Goal: Task Accomplishment & Management: Use online tool/utility

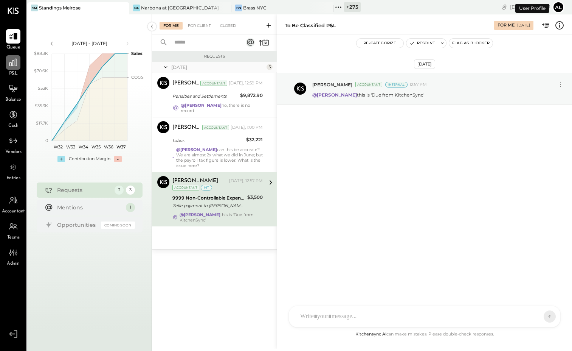
click at [12, 61] on icon at bounding box center [13, 63] width 8 height 8
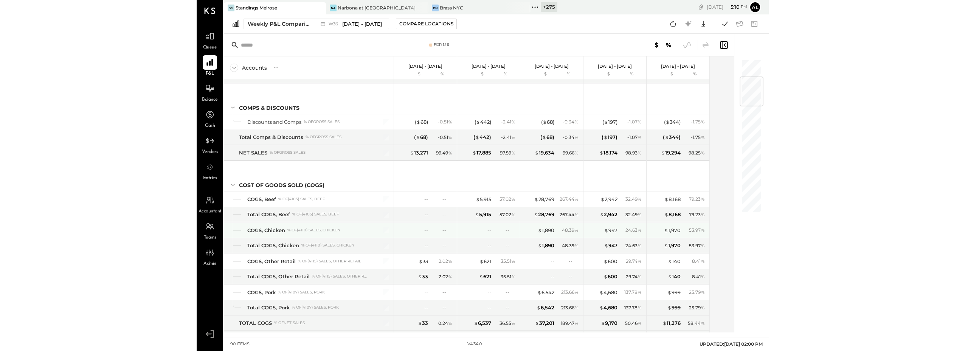
scroll to position [153, 0]
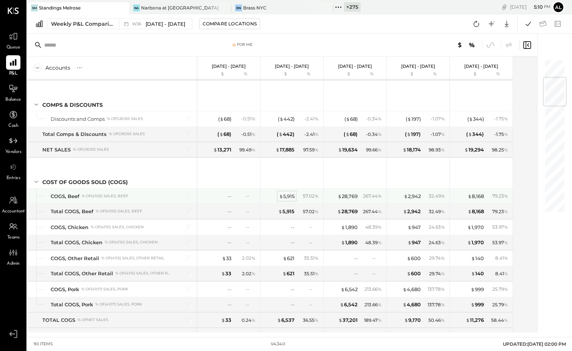
click at [293, 197] on div "$ 5,915" at bounding box center [287, 196] width 16 height 7
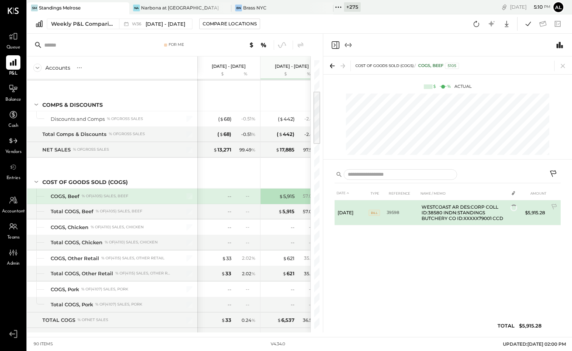
click at [523, 211] on td "$5,915.28" at bounding box center [533, 212] width 29 height 25
click at [510, 208] on td at bounding box center [514, 207] width 11 height 14
click at [513, 209] on td at bounding box center [514, 207] width 11 height 14
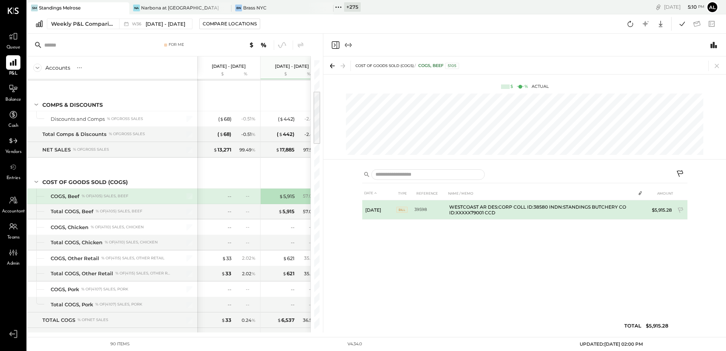
click at [572, 207] on td at bounding box center [640, 207] width 11 height 14
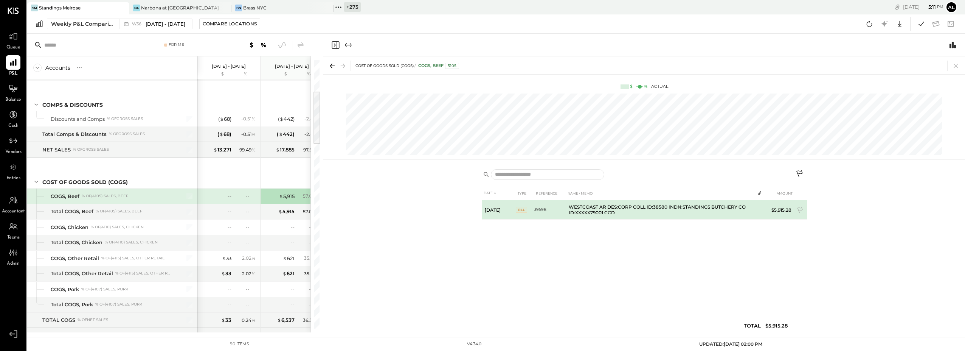
click at [534, 214] on td "39598" at bounding box center [550, 209] width 32 height 19
click at [519, 208] on span "BILL" at bounding box center [521, 210] width 11 height 6
click at [572, 205] on td at bounding box center [760, 207] width 11 height 14
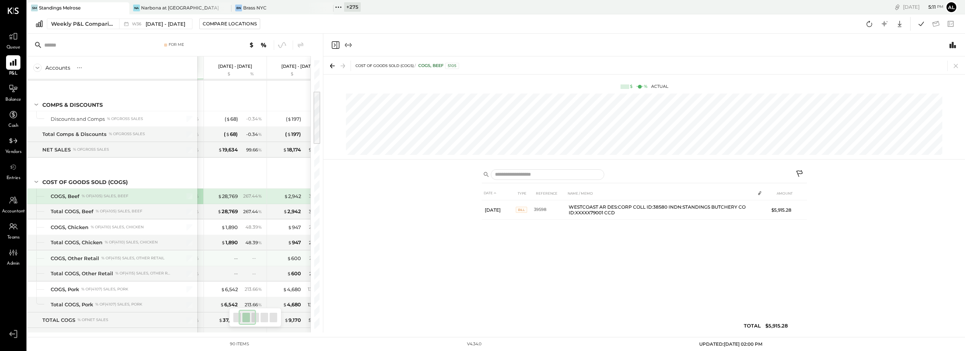
scroll to position [0, 174]
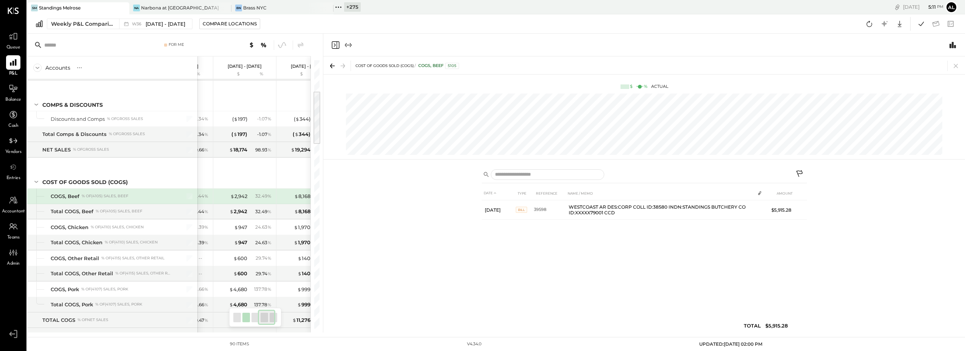
click at [236, 199] on div "$ 2,942 32.49 %" at bounding box center [245, 195] width 57 height 15
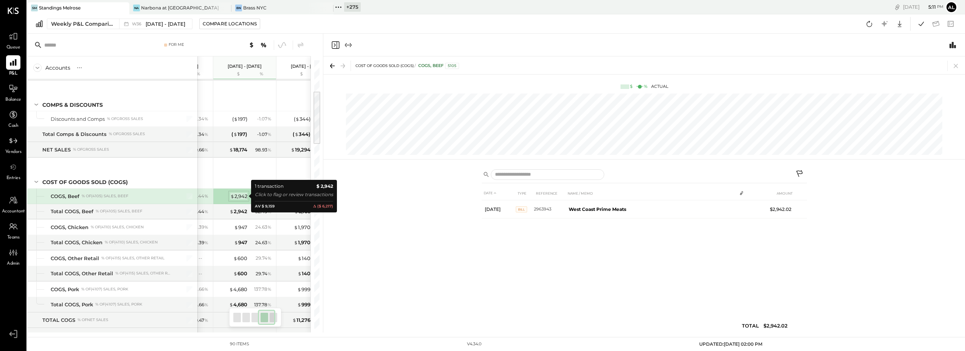
click at [237, 194] on div "$ 2,942" at bounding box center [238, 196] width 17 height 7
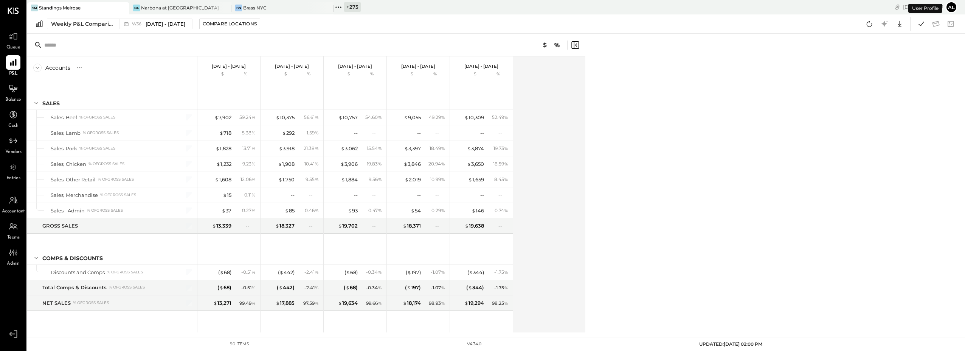
scroll to position [136, 0]
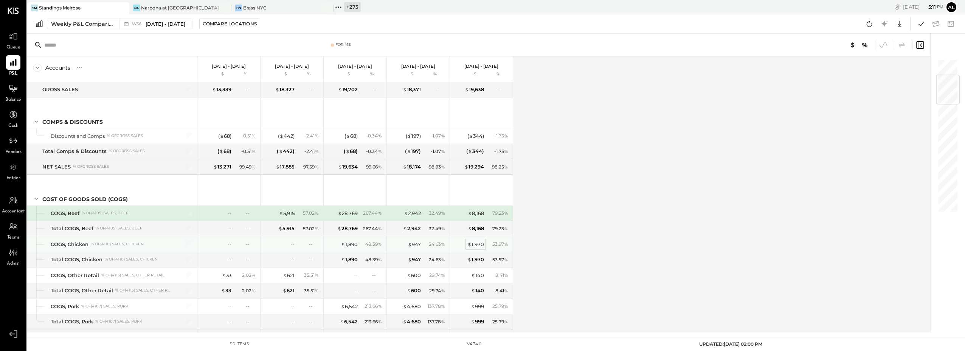
click at [481, 244] on div "$ 1,970" at bounding box center [475, 244] width 17 height 7
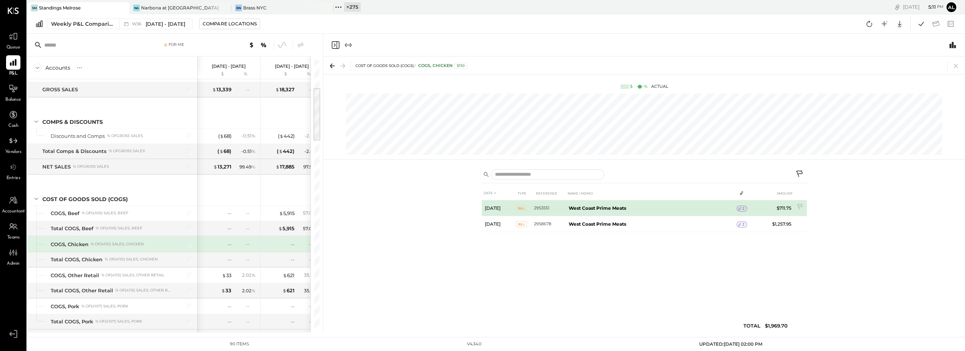
click at [745, 204] on td "2" at bounding box center [742, 208] width 11 height 14
click at [743, 209] on span "2" at bounding box center [743, 208] width 2 height 5
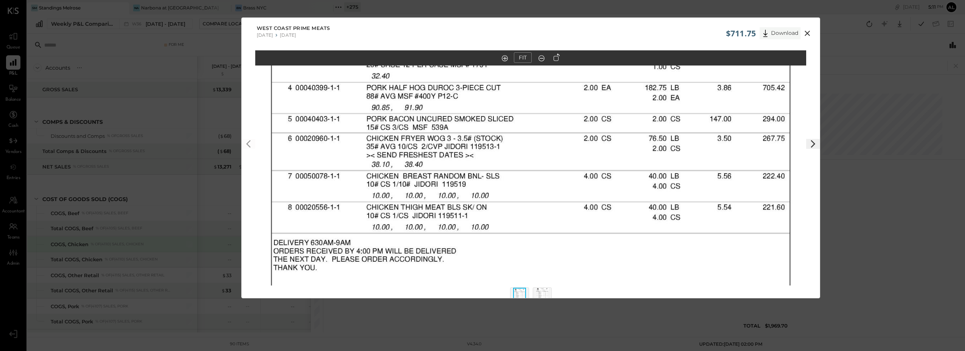
click at [770, 30] on icon at bounding box center [765, 33] width 11 height 11
